Goal: Task Accomplishment & Management: Complete application form

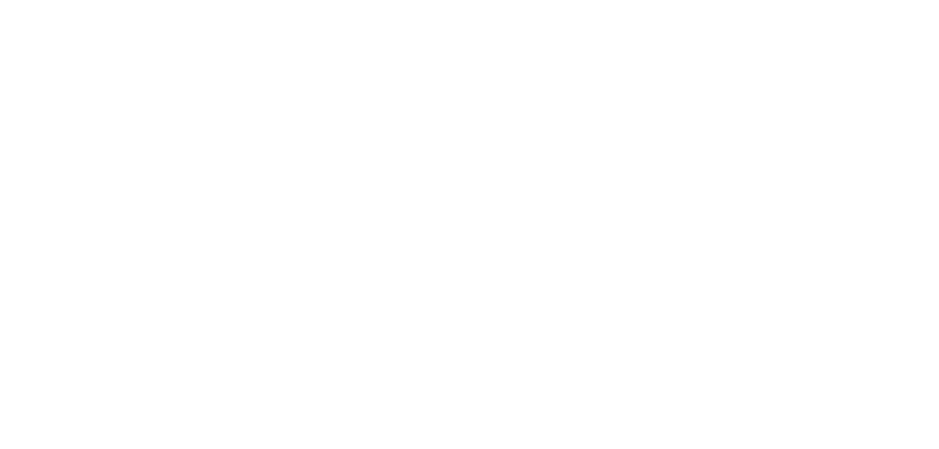
drag, startPoint x: 0, startPoint y: 0, endPoint x: 441, endPoint y: 344, distance: 559.6
click at [0, 0] on html at bounding box center [0, 0] width 0 height 0
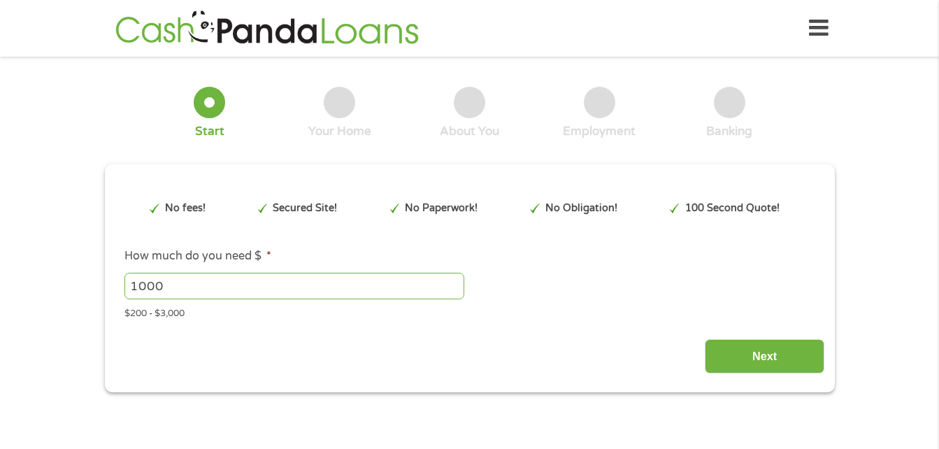
type input "EAIaIQobChMI2obOoprjjwMVjlFHAR0Y3gDJEAAYBCAAEgJNm_D_BwE"
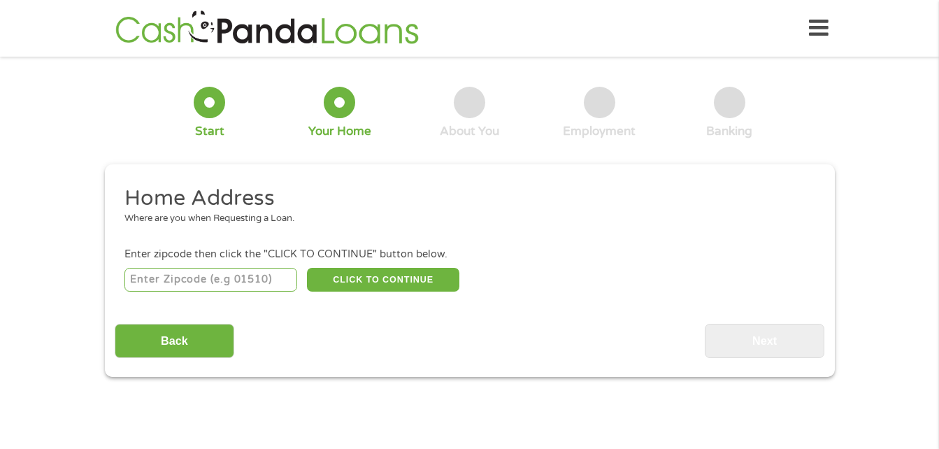
click at [253, 288] on input "number" at bounding box center [210, 280] width 173 height 24
type input "23223"
click at [431, 273] on button "CLICK TO CONTINUE" at bounding box center [383, 280] width 152 height 24
type input "23223"
type input "[GEOGRAPHIC_DATA]"
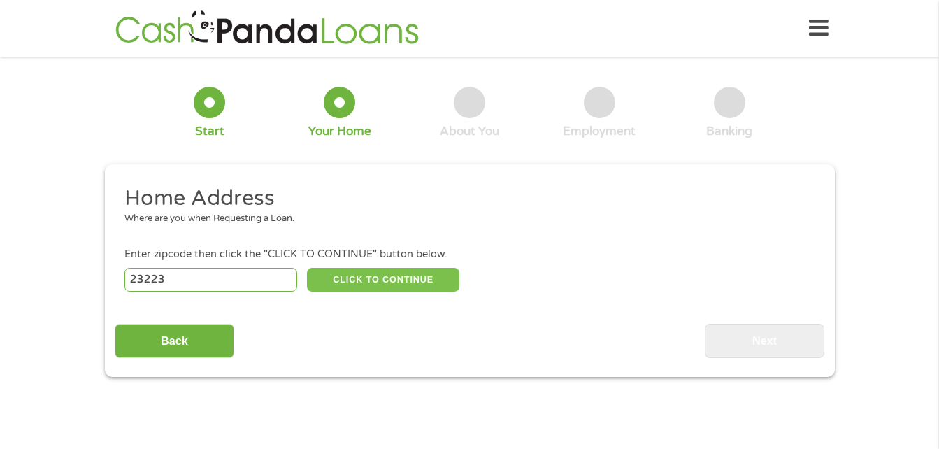
select select "[US_STATE]"
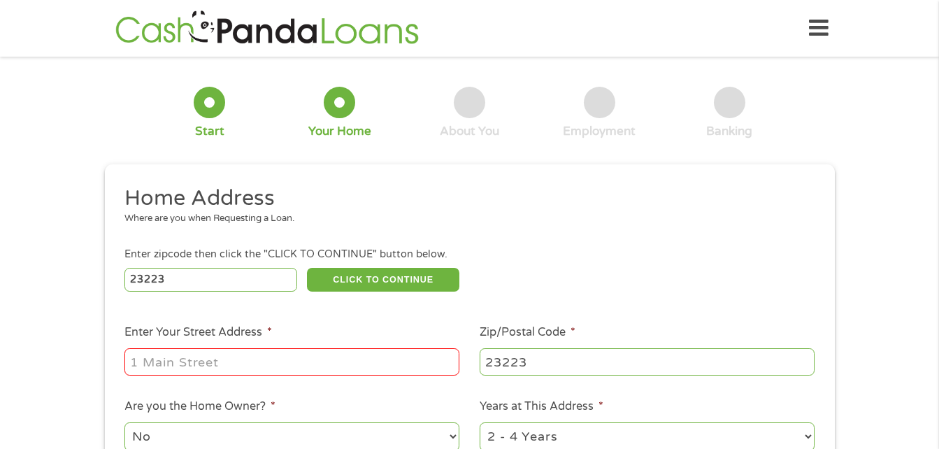
click at [315, 366] on input "Enter Your Street Address *" at bounding box center [291, 361] width 335 height 27
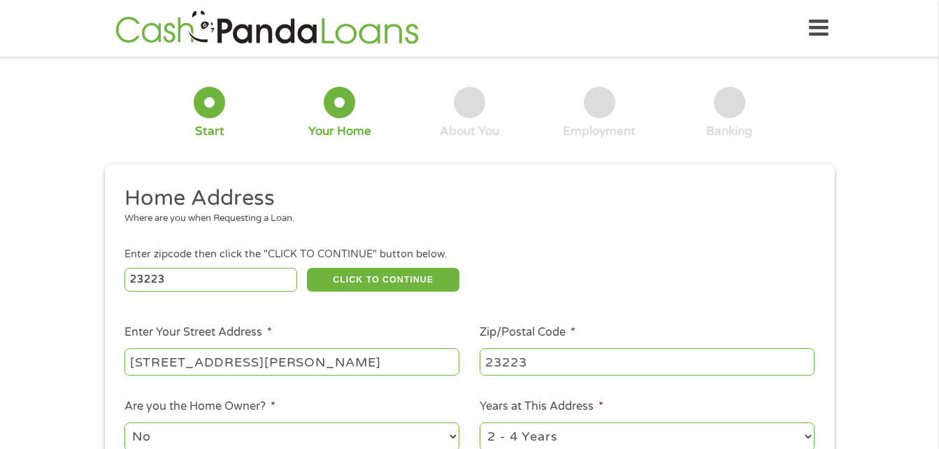
type input "[STREET_ADDRESS][PERSON_NAME]"
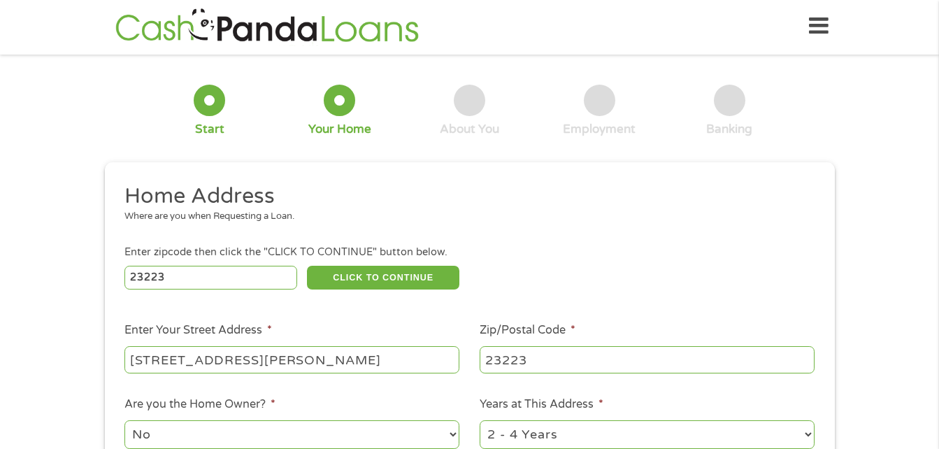
click at [454, 427] on select "No Yes" at bounding box center [291, 434] width 335 height 29
click at [939, 435] on div "1 Start 2 Your Home 3 About You 4 Employment 5 Banking 6 This field is hidden w…" at bounding box center [469, 345] width 939 height 563
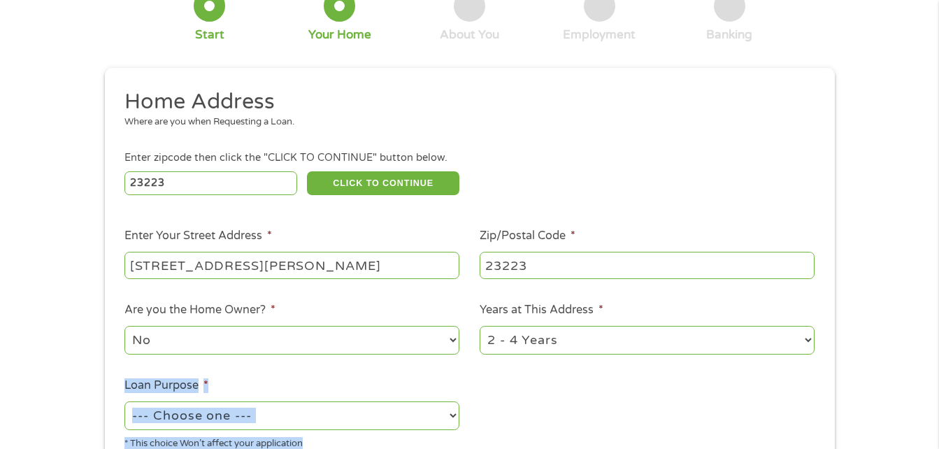
scroll to position [131, 0]
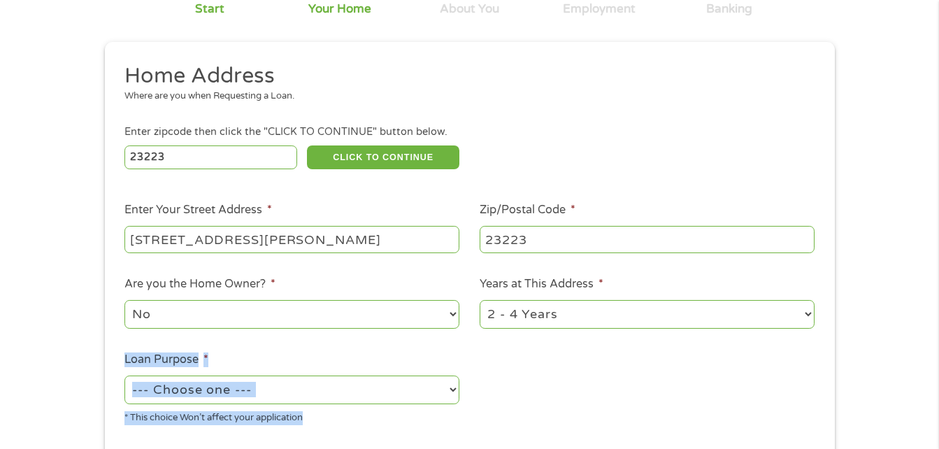
drag, startPoint x: 939, startPoint y: 435, endPoint x: 950, endPoint y: 441, distance: 12.8
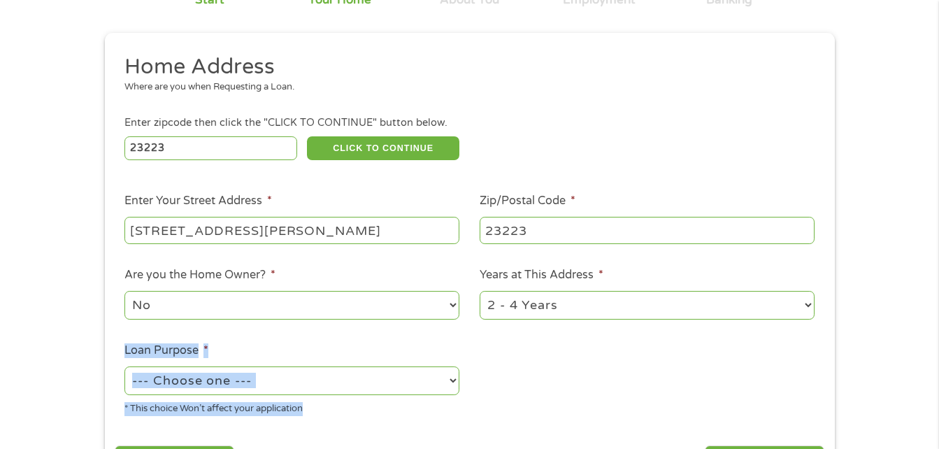
click at [753, 301] on select "1 Year or less 1 - 2 Years 2 - 4 Years Over 4 Years" at bounding box center [647, 305] width 335 height 29
select select "60months"
click at [480, 291] on select "1 Year or less 1 - 2 Years 2 - 4 Years Over 4 Years" at bounding box center [647, 305] width 335 height 29
click at [430, 386] on select "--- Choose one --- Pay Bills Debt Consolidation Home Improvement Major Purchase…" at bounding box center [291, 380] width 335 height 29
select select "paybills"
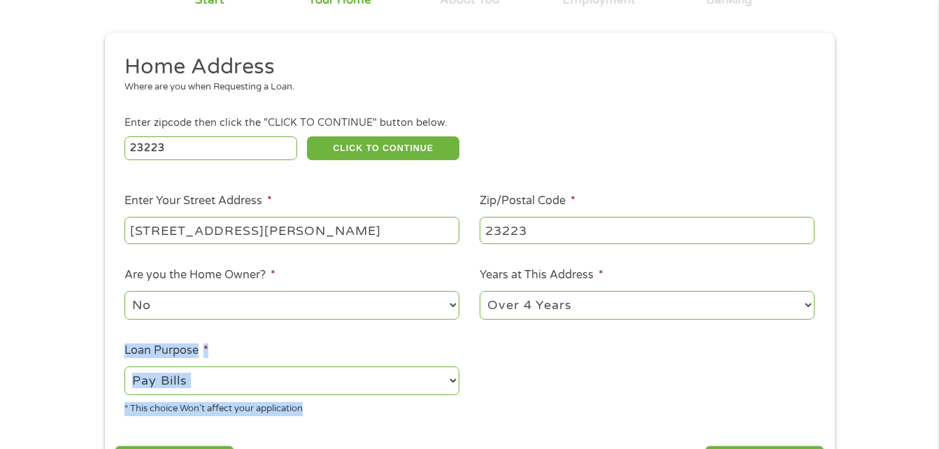
click at [124, 366] on select "--- Choose one --- Pay Bills Debt Consolidation Home Improvement Major Purchase…" at bounding box center [291, 380] width 335 height 29
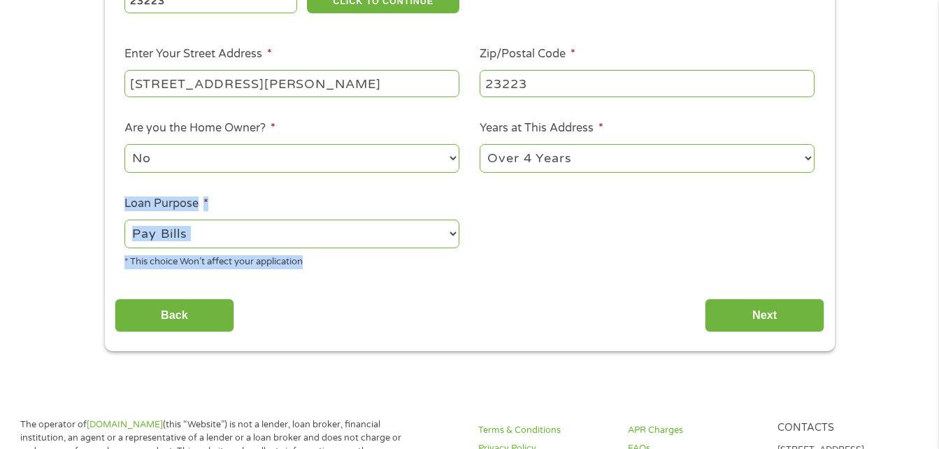
scroll to position [299, 0]
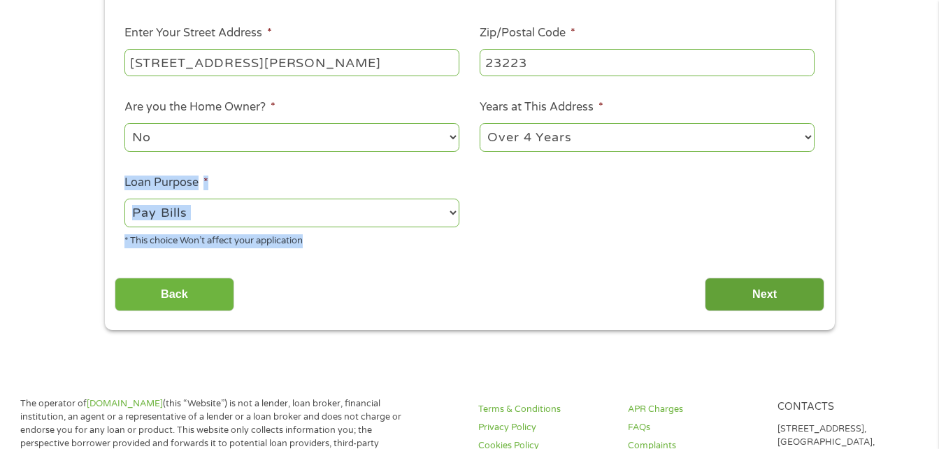
click at [783, 297] on input "Next" at bounding box center [765, 295] width 120 height 34
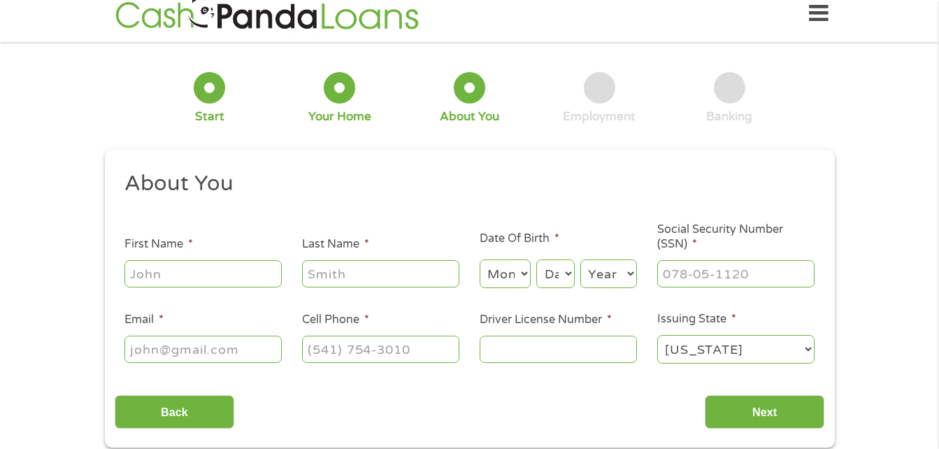
scroll to position [0, 0]
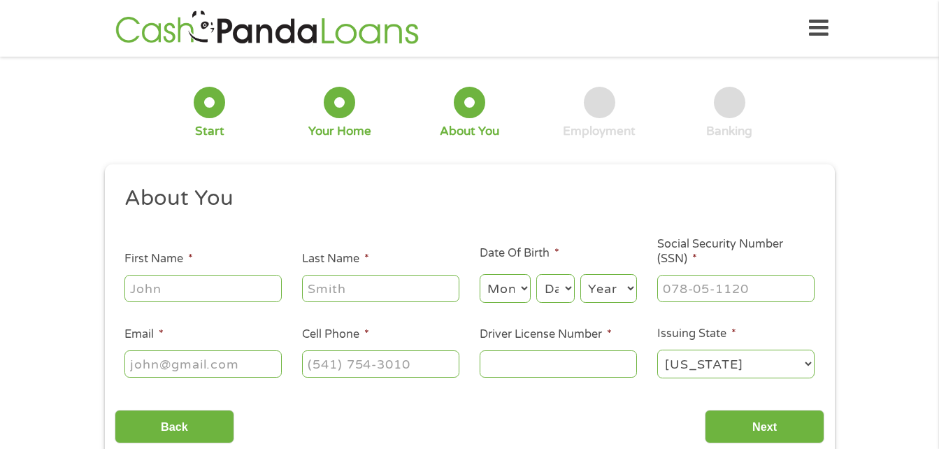
click at [274, 290] on input "First Name *" at bounding box center [202, 288] width 157 height 27
click at [192, 291] on input "First Name *" at bounding box center [202, 288] width 157 height 27
type input "[PERSON_NAME]"
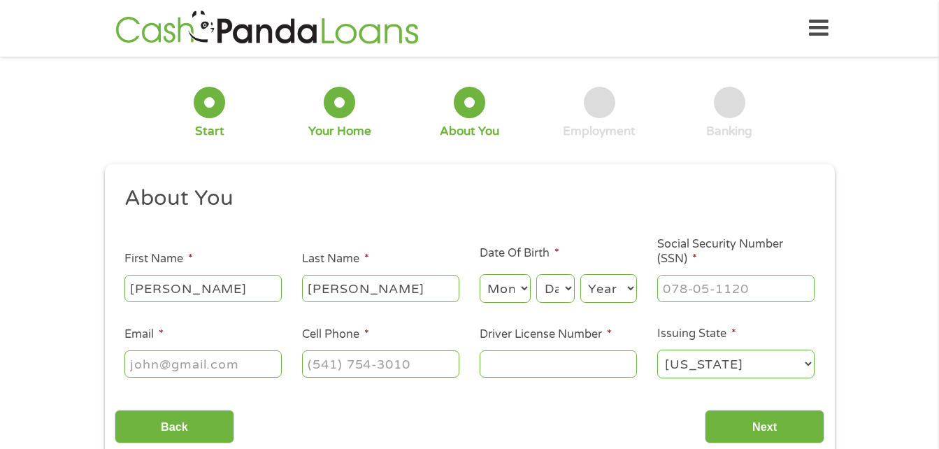
click at [528, 295] on select "Month 1 2 3 4 5 6 7 8 9 10 11 12" at bounding box center [505, 288] width 51 height 29
select select "8"
click at [480, 274] on select "Month 1 2 3 4 5 6 7 8 9 10 11 12" at bounding box center [505, 288] width 51 height 29
click at [553, 296] on select "Day 1 2 3 4 5 6 7 8 9 10 11 12 13 14 15 16 17 18 19 20 21 22 23 24 25 26 27 28 …" at bounding box center [555, 288] width 38 height 29
select select "5"
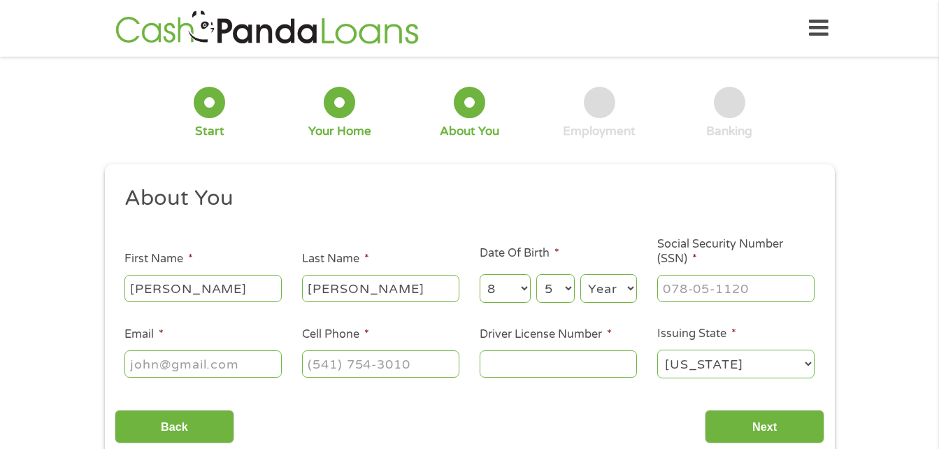
click at [536, 274] on select "Day 1 2 3 4 5 6 7 8 9 10 11 12 13 14 15 16 17 18 19 20 21 22 23 24 25 26 27 28 …" at bounding box center [555, 288] width 38 height 29
click at [620, 299] on select "Year [DATE] 2006 2005 2004 2003 2002 2001 2000 1999 1998 1997 1996 1995 1994 19…" at bounding box center [608, 288] width 57 height 29
select select "1990"
click at [580, 274] on select "Year [DATE] 2006 2005 2004 2003 2002 2001 2000 1999 1998 1997 1996 1995 1994 19…" at bounding box center [608, 288] width 57 height 29
click at [700, 299] on input "___-__-____" at bounding box center [735, 288] width 157 height 27
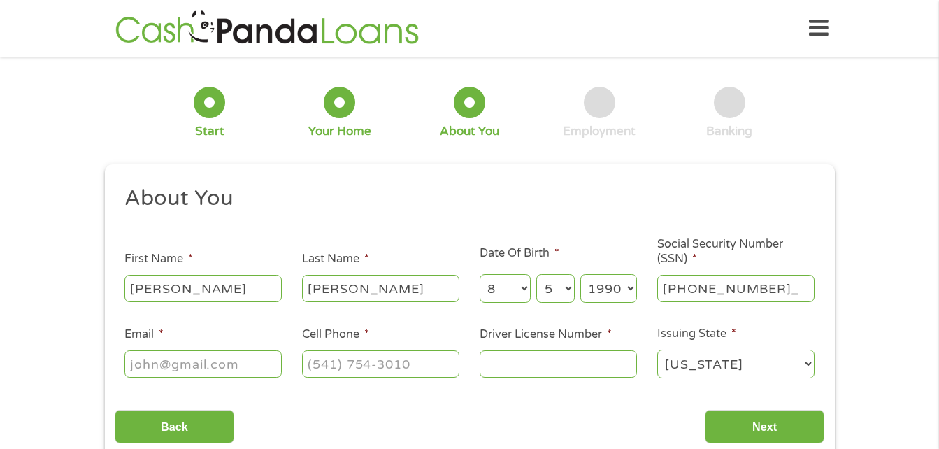
type input "229-57-8972"
type input "t"
type input "[EMAIL_ADDRESS][DOMAIN_NAME]"
click at [427, 373] on input "(___) ___-____" at bounding box center [380, 363] width 157 height 27
type input "[PHONE_NUMBER]"
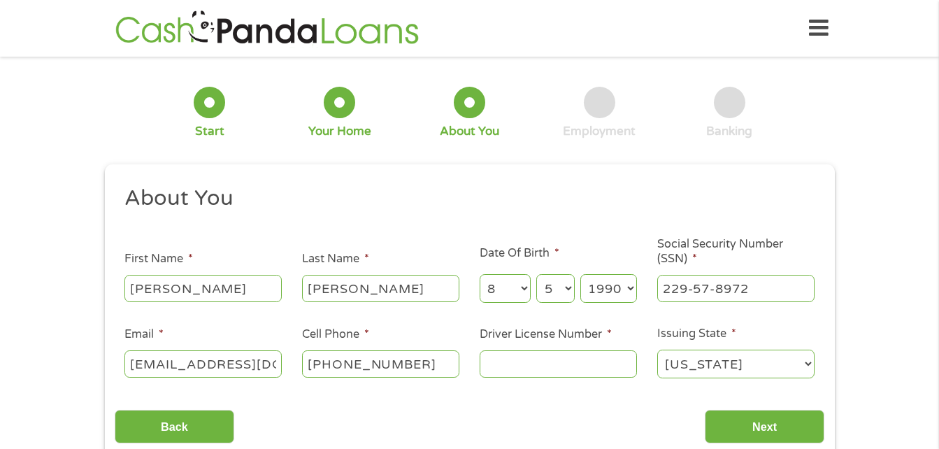
click at [551, 372] on input "Driver License Number *" at bounding box center [558, 363] width 157 height 27
click at [707, 368] on select "[US_STATE] [US_STATE] [US_STATE] [US_STATE] [US_STATE] [US_STATE] [US_STATE] [U…" at bounding box center [735, 364] width 157 height 29
click at [744, 427] on input "Next" at bounding box center [765, 427] width 120 height 34
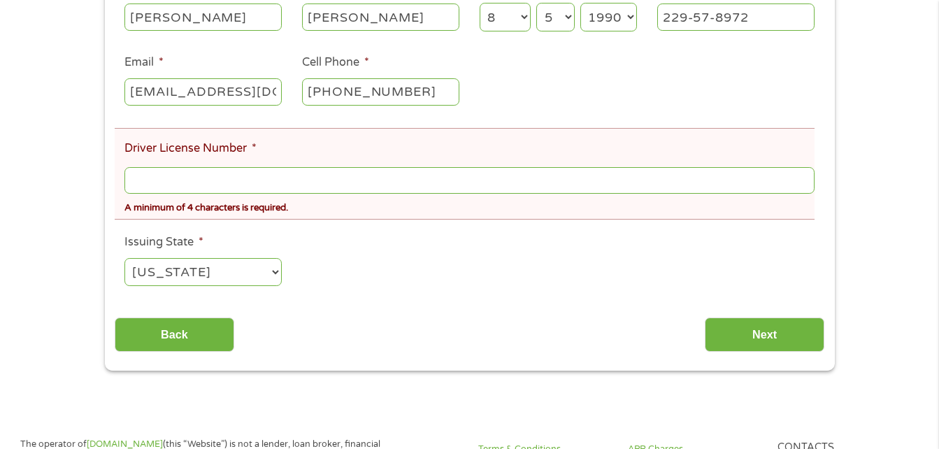
scroll to position [336, 0]
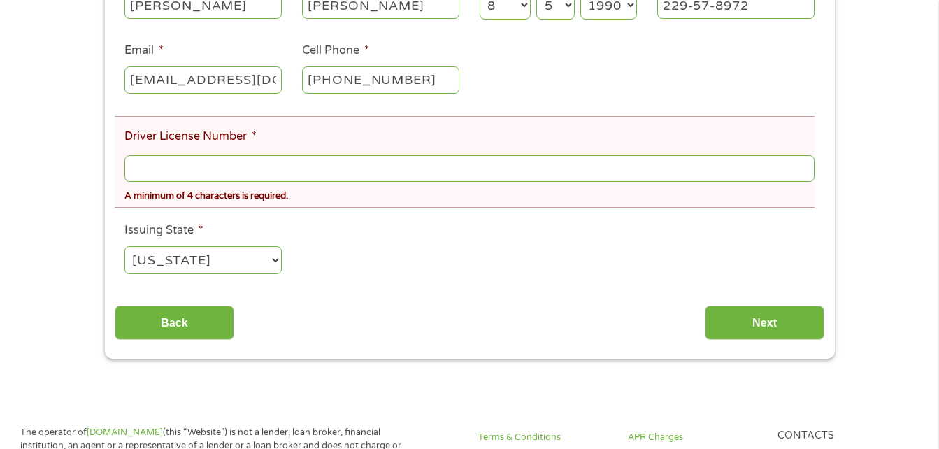
click at [533, 327] on div "Back Next" at bounding box center [470, 318] width 710 height 44
click at [378, 166] on input "Driver License Number *" at bounding box center [469, 168] width 690 height 27
type input "A63645501"
click at [746, 320] on input "Next" at bounding box center [765, 323] width 120 height 34
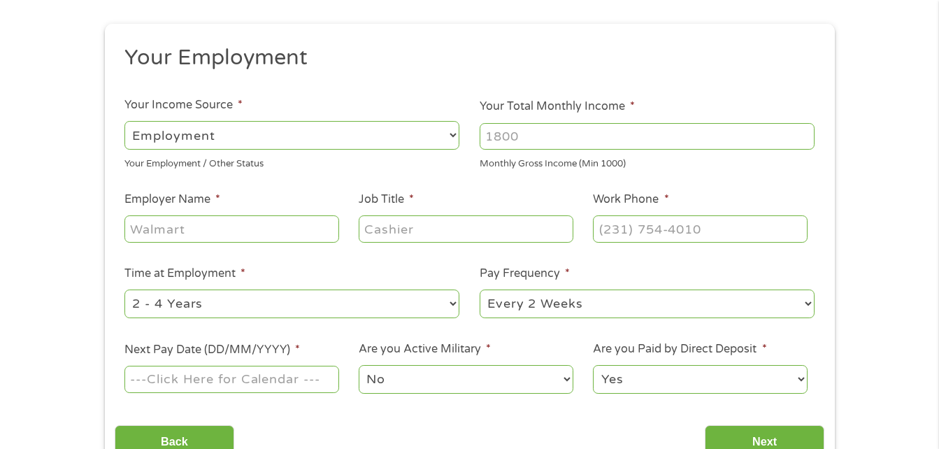
scroll to position [0, 0]
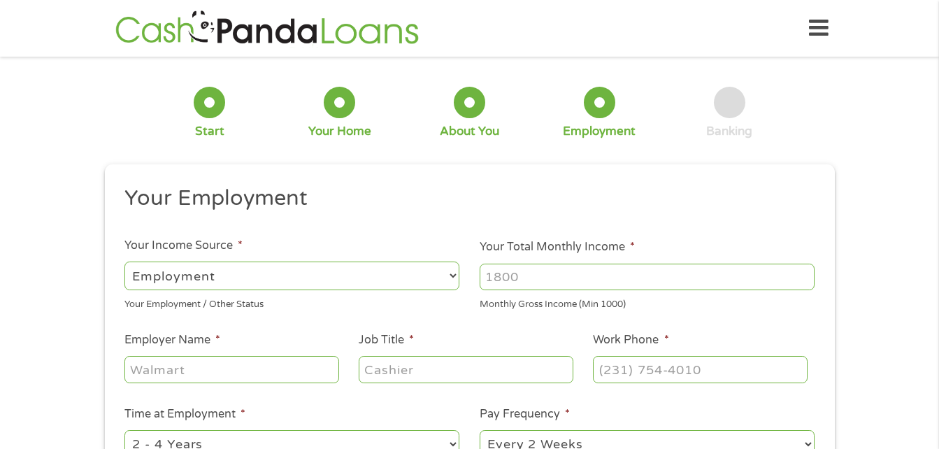
click at [454, 277] on select "--- Choose one --- Employment [DEMOGRAPHIC_DATA] Benefits" at bounding box center [291, 276] width 335 height 29
select select "benefits"
click at [124, 262] on select "--- Choose one --- Employment [DEMOGRAPHIC_DATA] Benefits" at bounding box center [291, 276] width 335 height 29
type input "Other"
type input "[PHONE_NUMBER]"
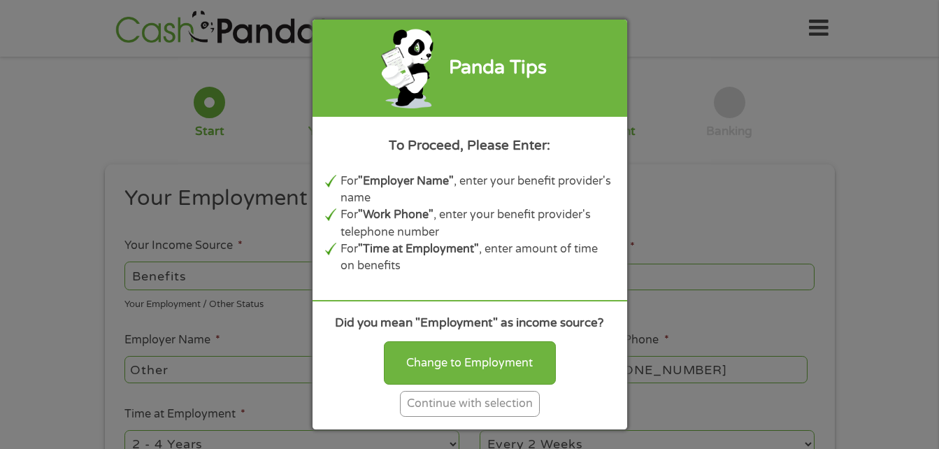
click at [512, 413] on div "Continue with selection" at bounding box center [470, 404] width 140 height 26
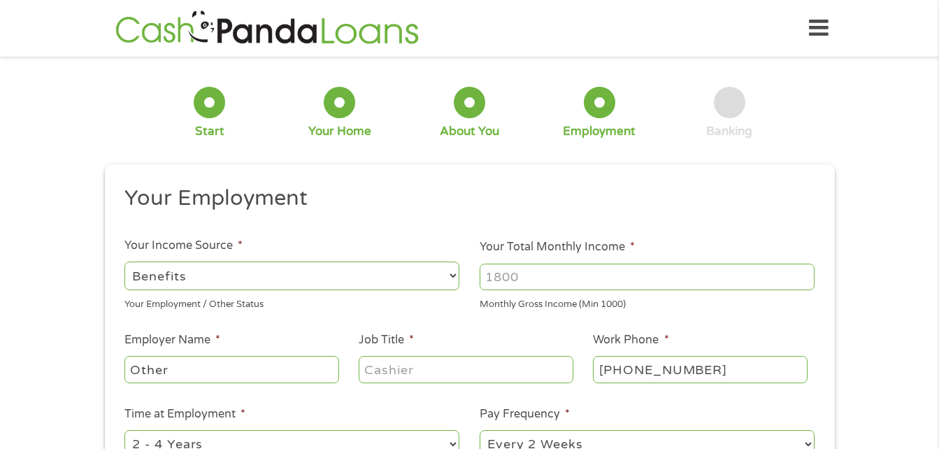
click at [576, 273] on input "Your Total Monthly Income *" at bounding box center [647, 277] width 335 height 27
type input "967.00"
click at [285, 373] on input "Other" at bounding box center [231, 369] width 214 height 27
type input "O"
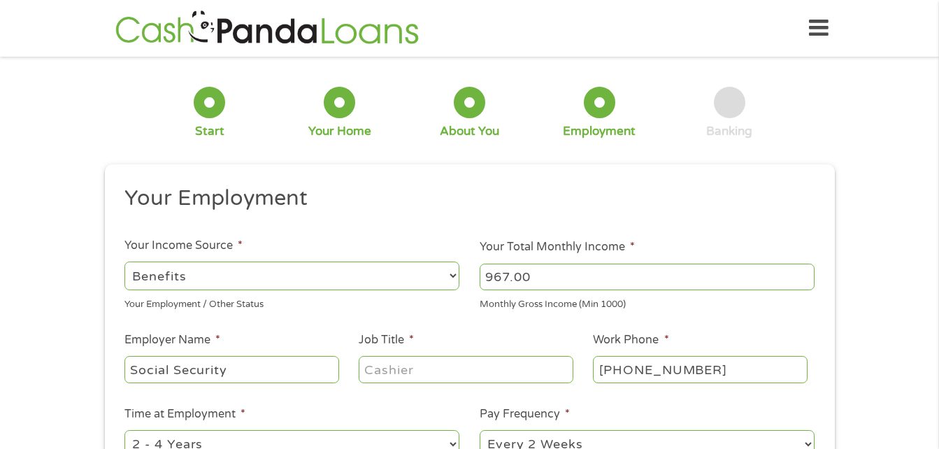
type input "Social Security"
click at [422, 378] on input "Job Title *" at bounding box center [466, 369] width 214 height 27
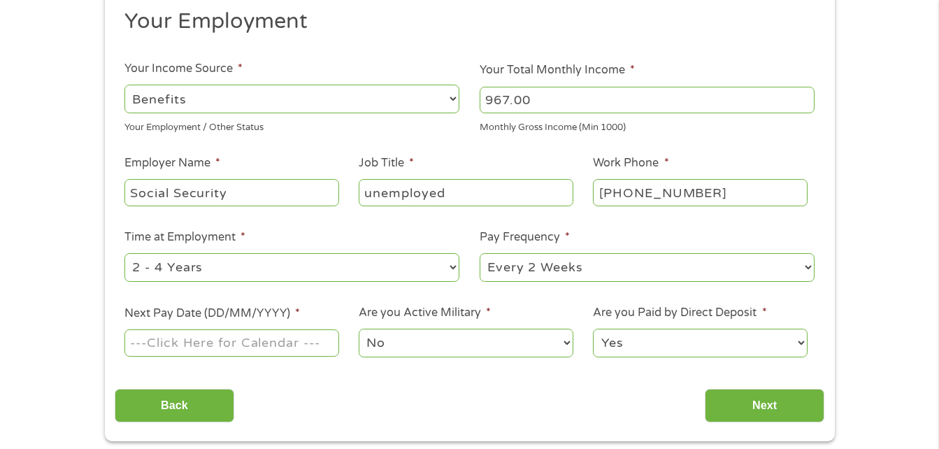
scroll to position [196, 0]
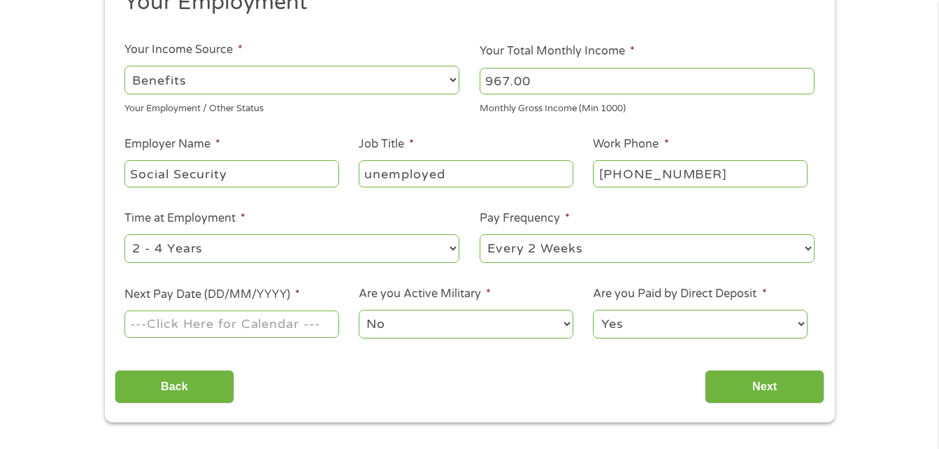
type input "unemployed"
click at [453, 248] on select "--- Choose one --- 1 Year or less 1 - 2 Years 2 - 4 Years Over 4 Years" at bounding box center [291, 248] width 335 height 29
select select "60months"
click at [124, 234] on select "--- Choose one --- 1 Year or less 1 - 2 Years 2 - 4 Years Over 4 Years" at bounding box center [291, 248] width 335 height 29
click at [617, 247] on select "--- Choose one --- Every 2 Weeks Every Week Monthly Semi-Monthly" at bounding box center [647, 248] width 335 height 29
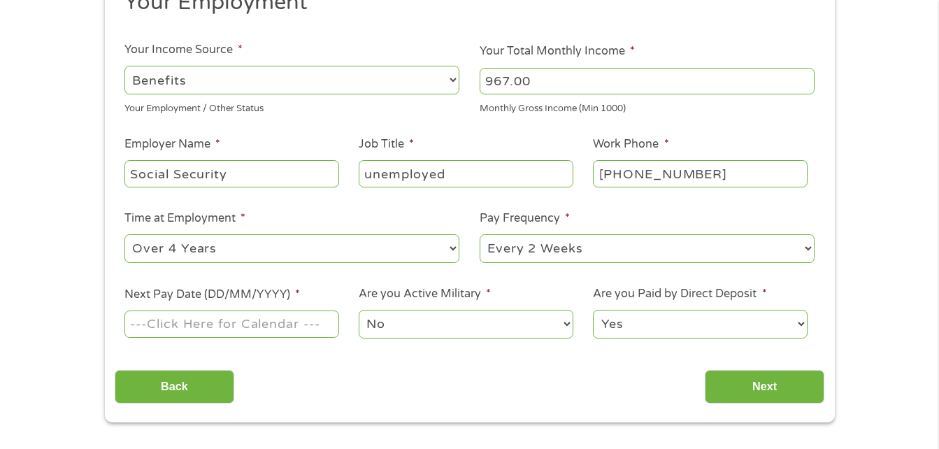
select select "monthly"
click at [480, 234] on select "--- Choose one --- Every 2 Weeks Every Week Monthly Semi-Monthly" at bounding box center [647, 248] width 335 height 29
click at [308, 319] on input "Next Pay Date (DD/MM/YYYY) *" at bounding box center [231, 324] width 214 height 27
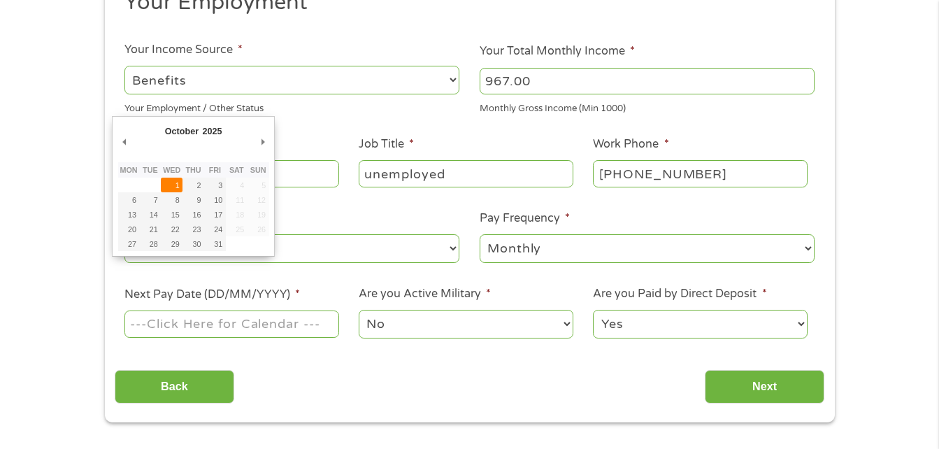
type input "[DATE]"
click at [265, 332] on input "[DATE]" at bounding box center [231, 324] width 214 height 27
click at [461, 317] on select "No Yes" at bounding box center [466, 324] width 214 height 29
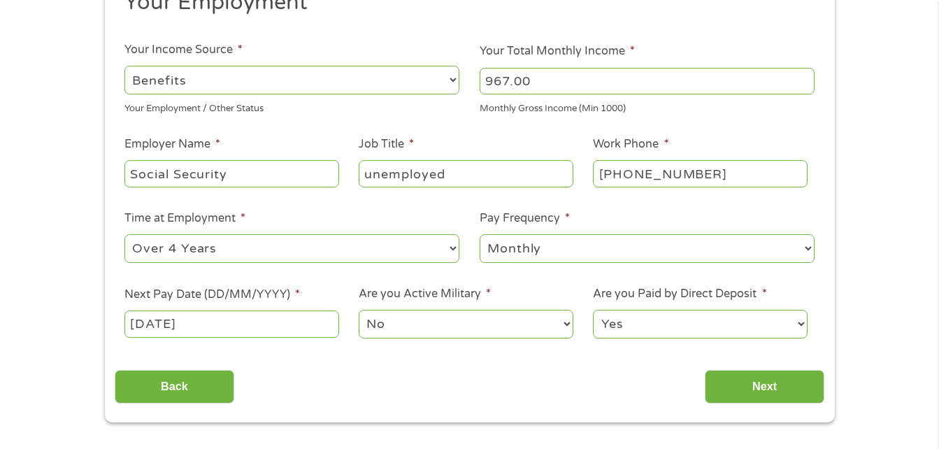
click at [629, 334] on select "Yes No" at bounding box center [700, 324] width 214 height 29
click at [593, 310] on select "Yes No" at bounding box center [700, 324] width 214 height 29
click at [669, 312] on select "Yes No" at bounding box center [700, 324] width 214 height 29
select select "1"
click at [593, 310] on select "Yes No" at bounding box center [700, 324] width 214 height 29
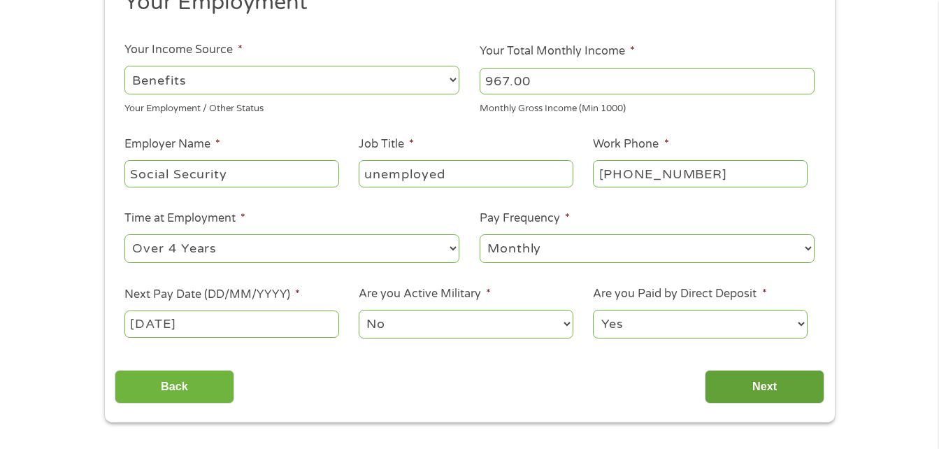
click at [746, 381] on input "Next" at bounding box center [765, 387] width 120 height 34
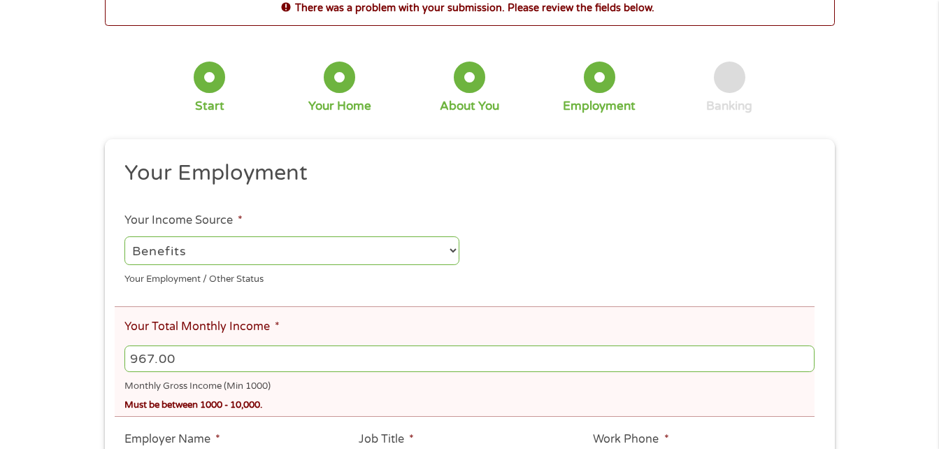
scroll to position [112, 0]
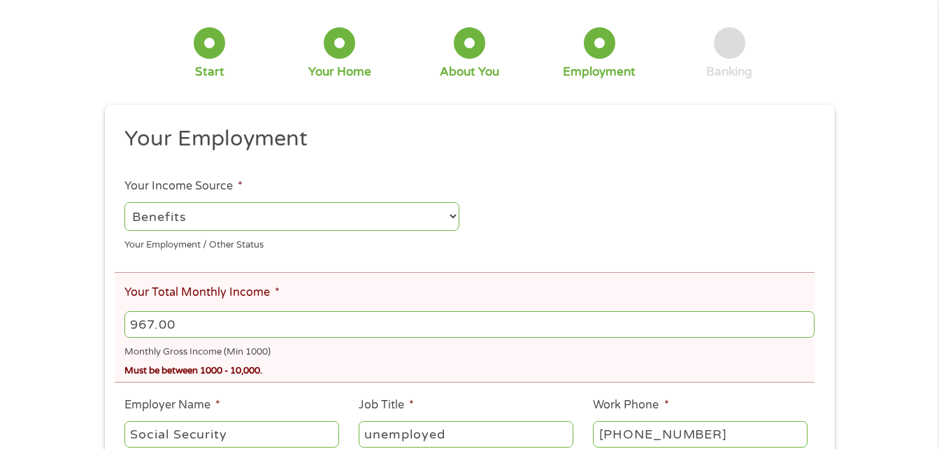
click at [219, 315] on input "967.00" at bounding box center [469, 324] width 690 height 27
type input "9"
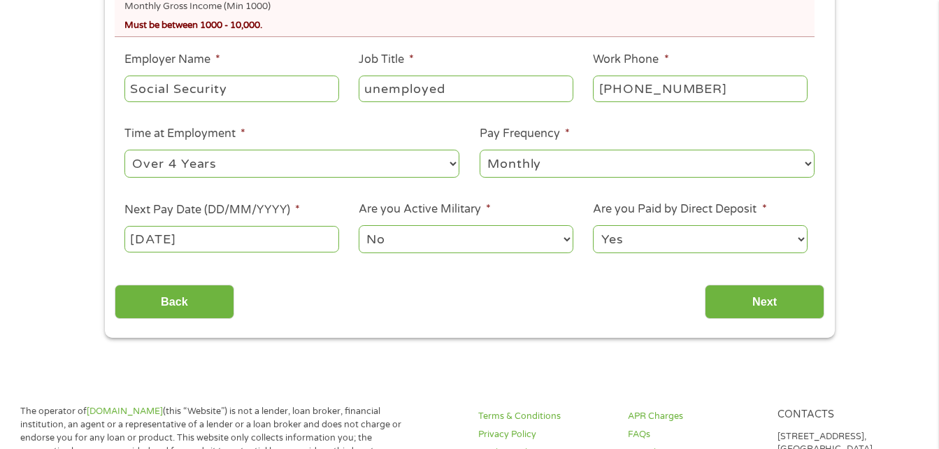
scroll to position [494, 0]
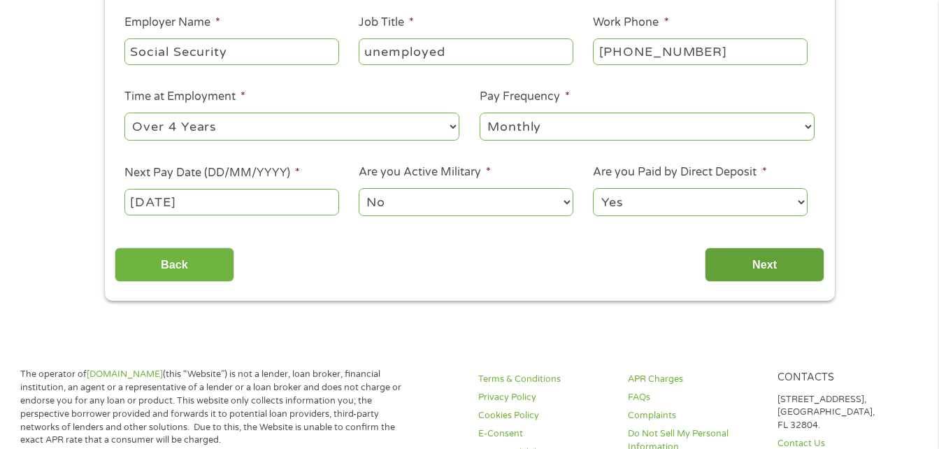
type input "1000"
click at [778, 259] on input "Next" at bounding box center [765, 265] width 120 height 34
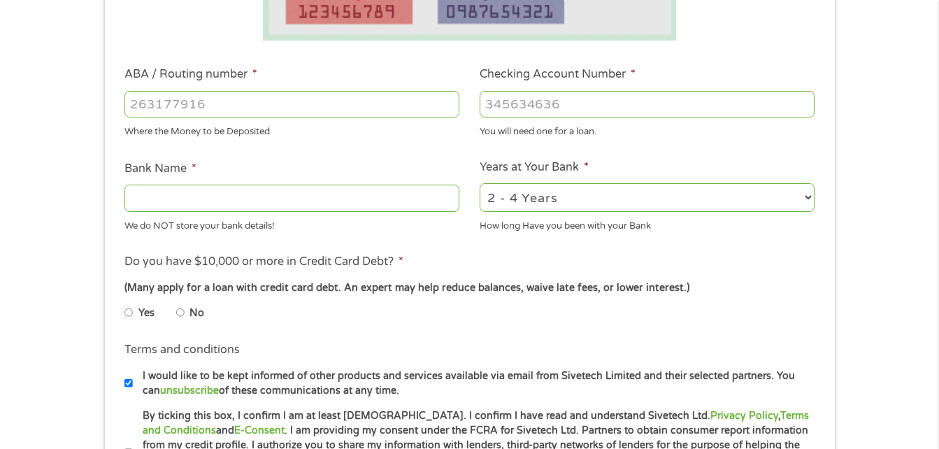
scroll to position [392, 0]
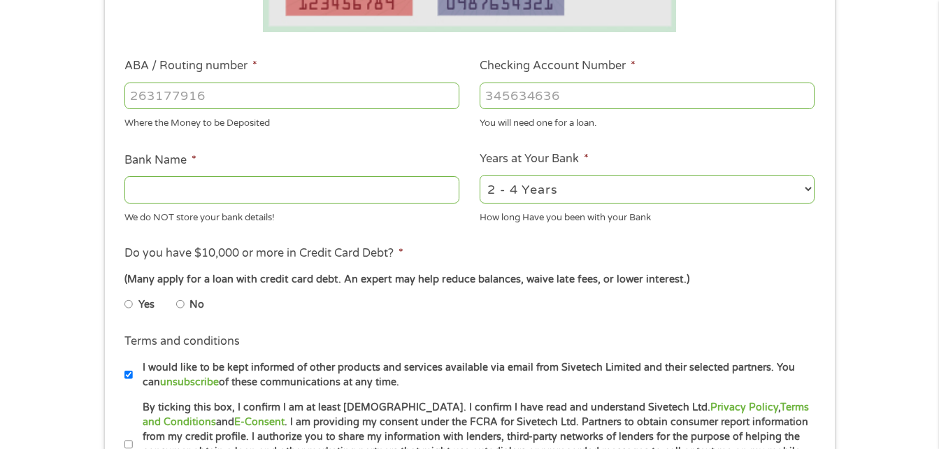
click at [378, 101] on input "ABA / Routing number *" at bounding box center [291, 96] width 335 height 27
type input "041215663"
type input "[PERSON_NAME] BANK"
type input "041215663"
click at [589, 95] on input "Checking Account Number *" at bounding box center [647, 96] width 335 height 27
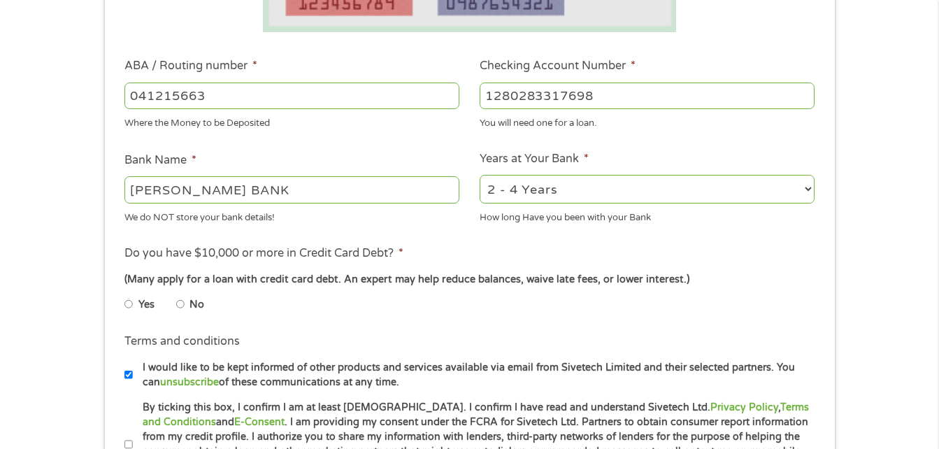
type input "1280283317698"
click at [795, 189] on select "2 - 4 Years 6 - 12 Months 1 - 2 Years Over 4 Years" at bounding box center [647, 189] width 335 height 29
select select "60months"
click at [480, 175] on select "2 - 4 Years 6 - 12 Months 1 - 2 Years Over 4 Years" at bounding box center [647, 189] width 335 height 29
click at [184, 306] on input "No" at bounding box center [180, 304] width 8 height 22
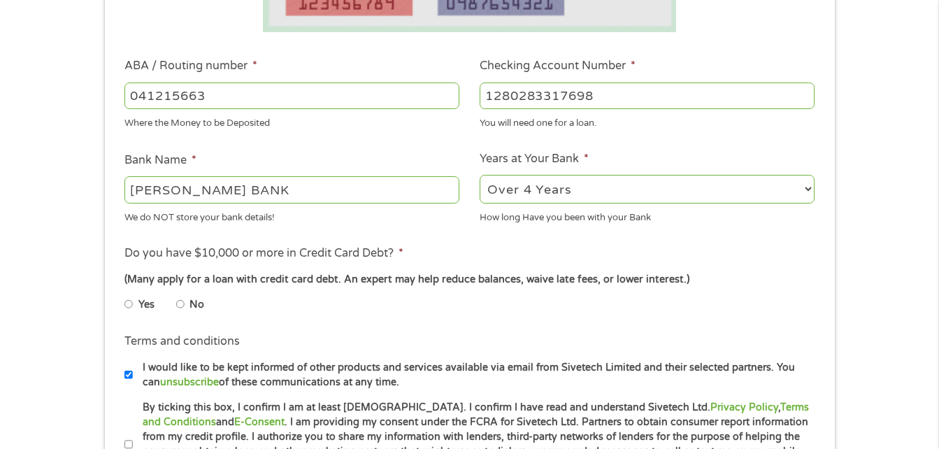
radio input "true"
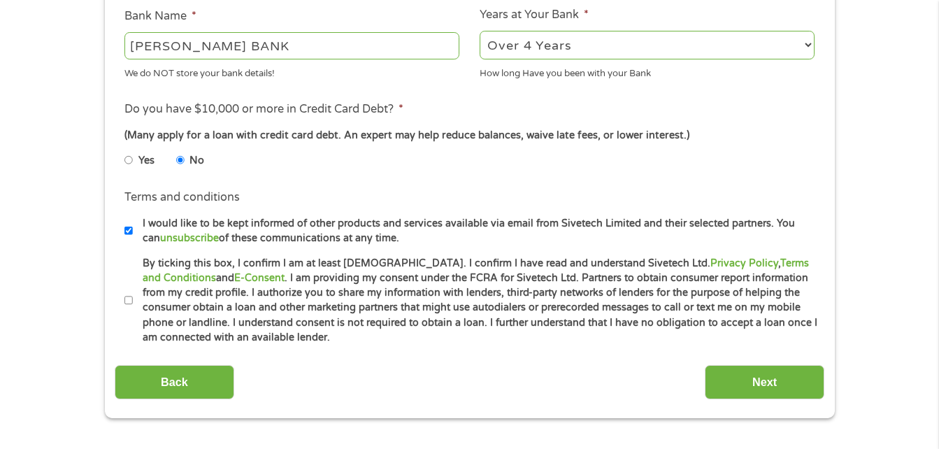
scroll to position [560, 0]
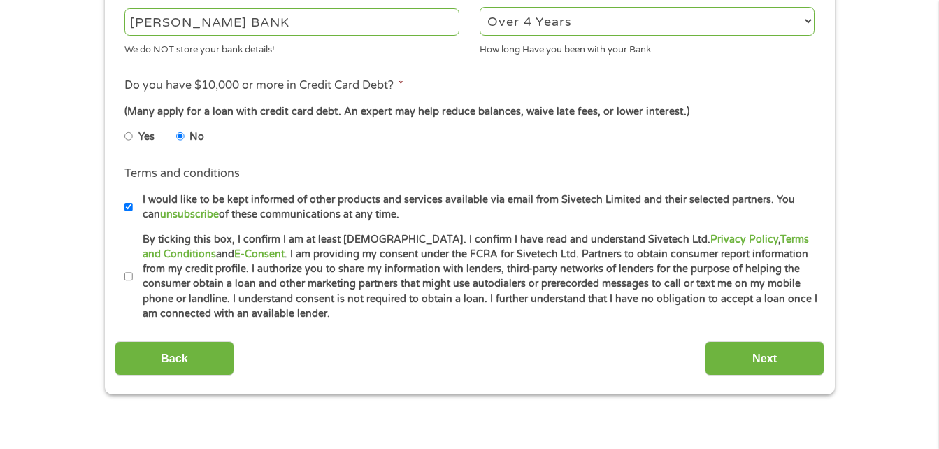
click at [129, 274] on input "By ticking this box, I confirm I am at least [DEMOGRAPHIC_DATA]. I confirm I ha…" at bounding box center [128, 277] width 8 height 22
checkbox input "true"
click at [128, 211] on input "I would like to be kept informed of other products and services available via e…" at bounding box center [128, 207] width 8 height 22
checkbox input "false"
click at [764, 355] on input "Next" at bounding box center [765, 358] width 120 height 34
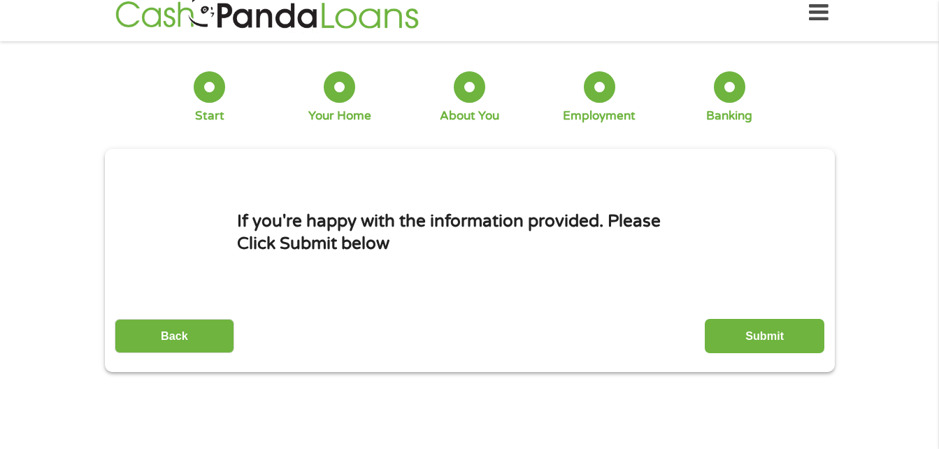
scroll to position [0, 0]
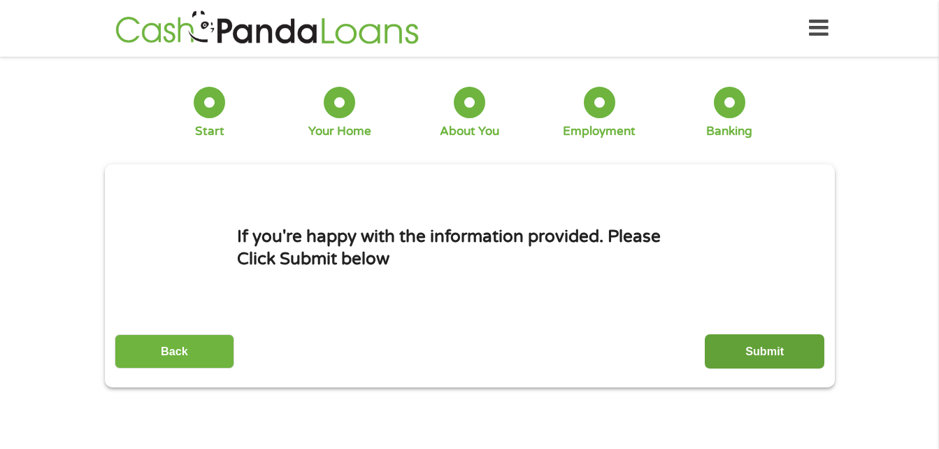
click at [764, 350] on input "Submit" at bounding box center [765, 351] width 120 height 34
